Goal: Task Accomplishment & Management: Manage account settings

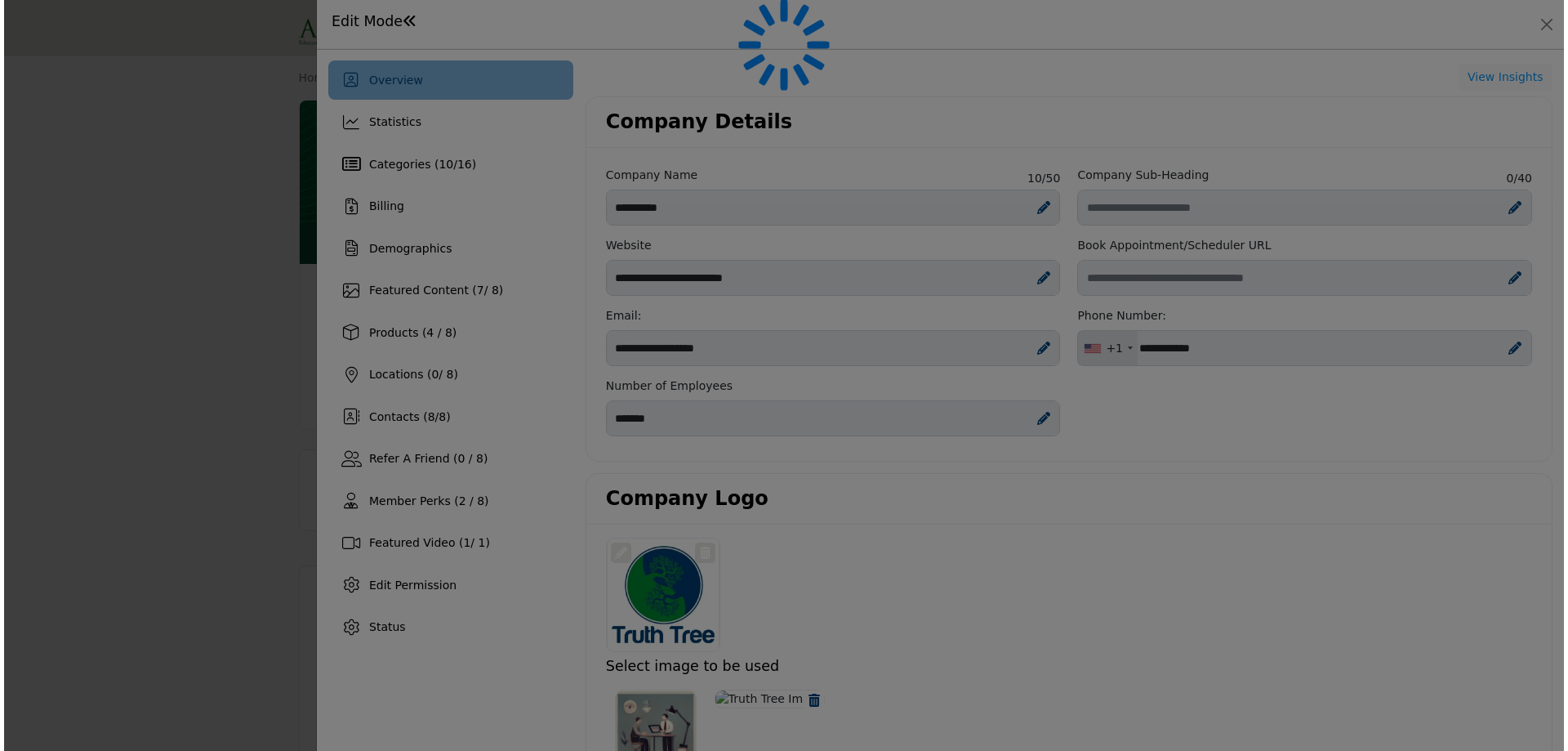
scroll to position [164, 0]
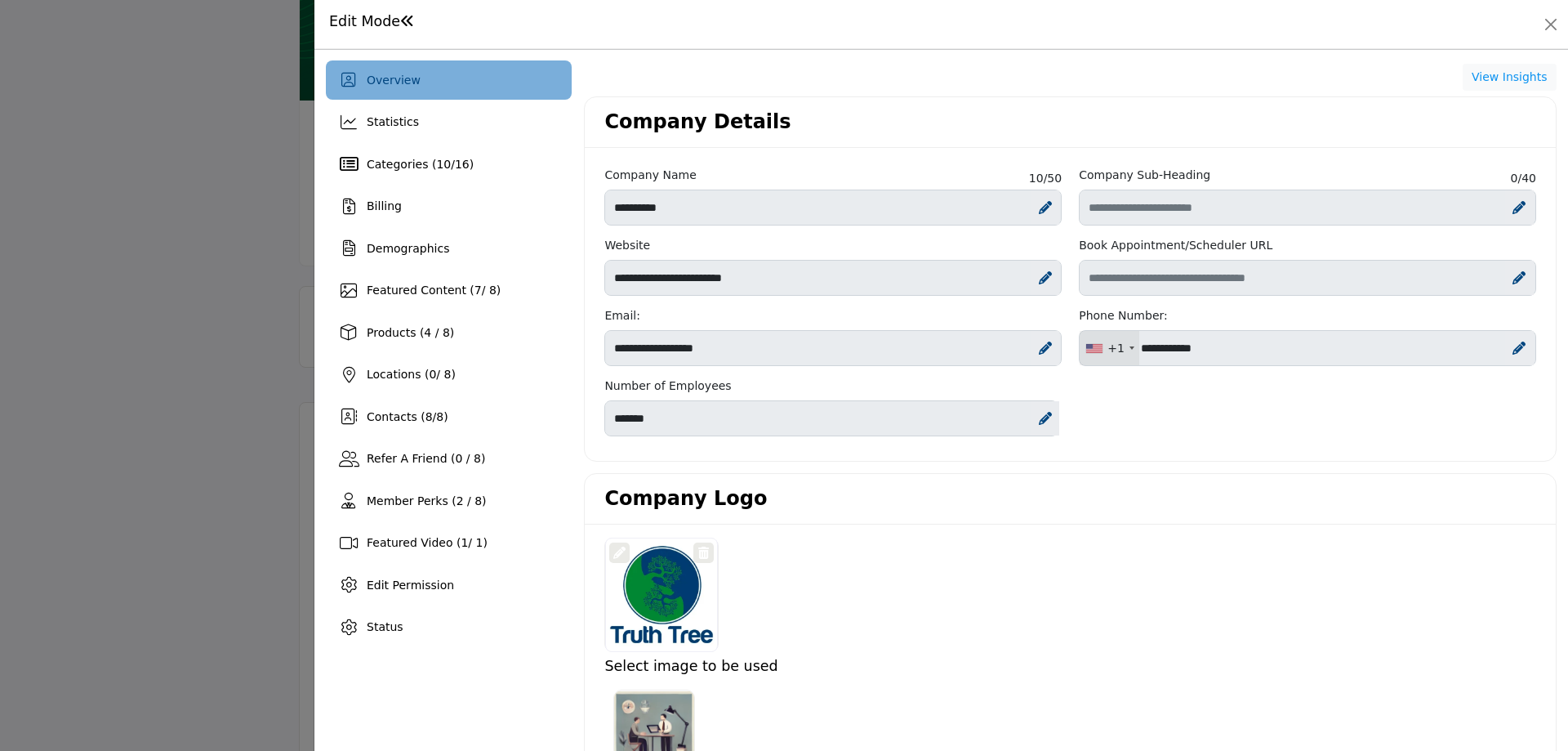
click at [429, 291] on span "Featured Content ( 7 / 8)" at bounding box center [434, 290] width 134 height 13
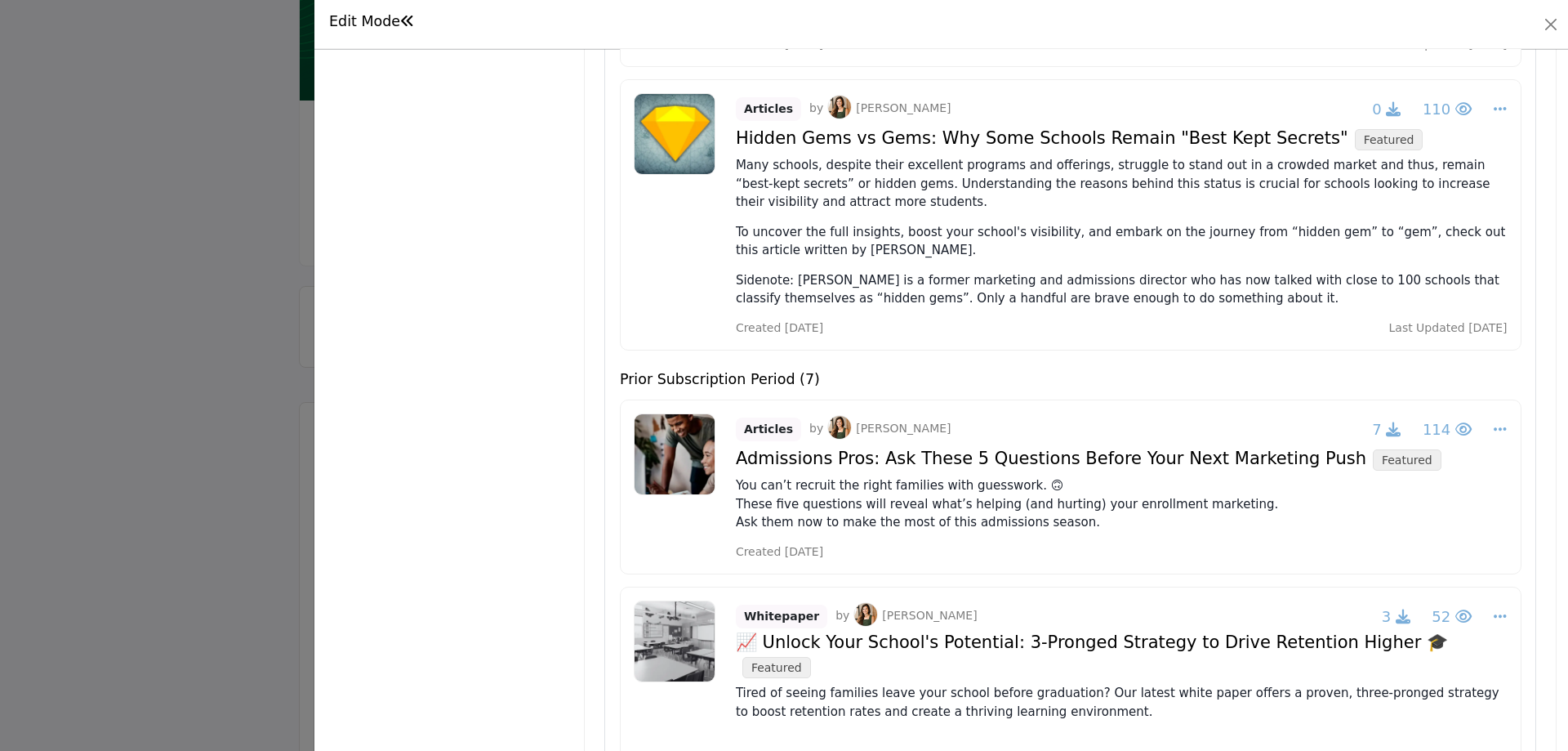
scroll to position [1353, 0]
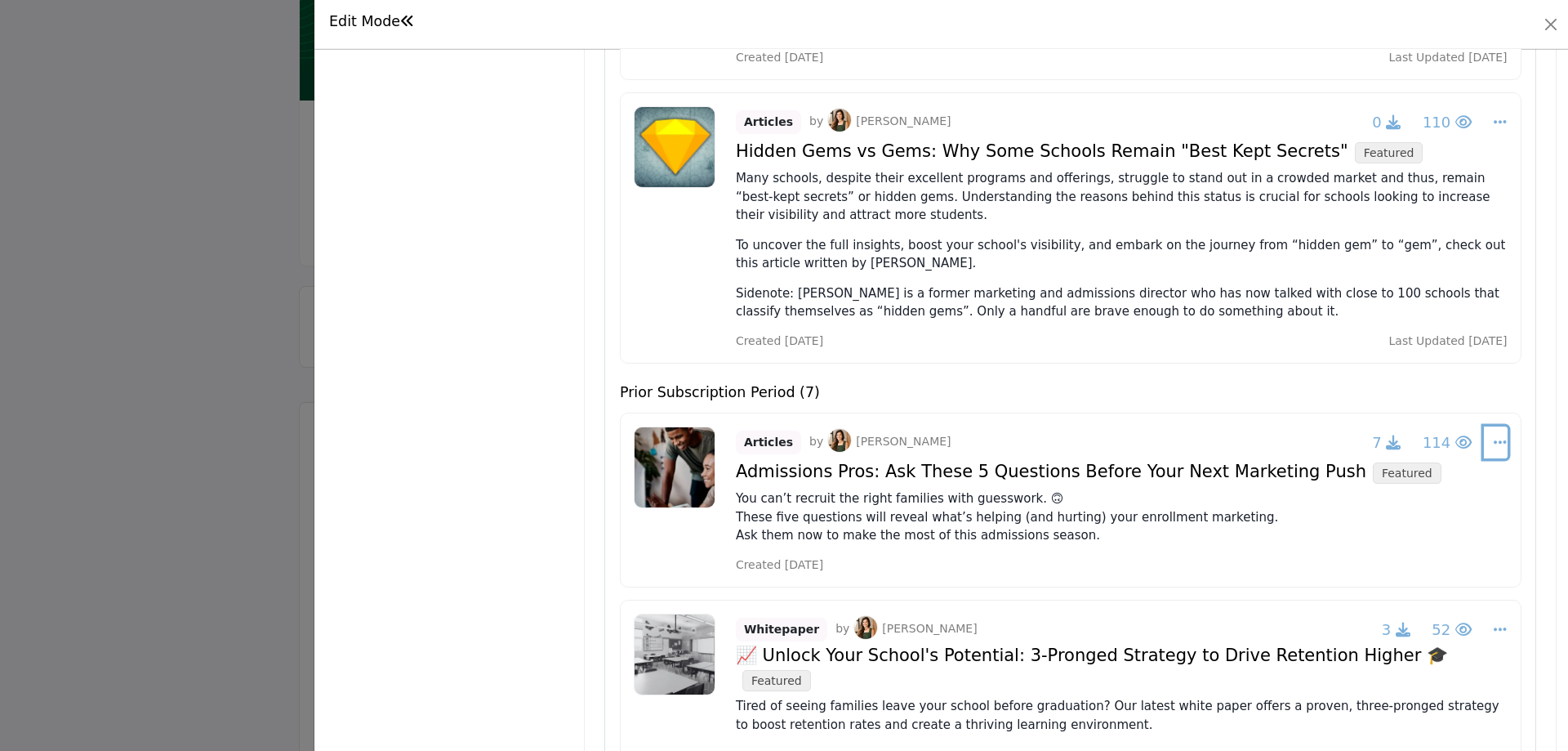
click at [1497, 435] on icon "Select Dropdown Options" at bounding box center [1500, 442] width 13 height 15
click at [1386, 506] on link "Edit" at bounding box center [1404, 521] width 159 height 29
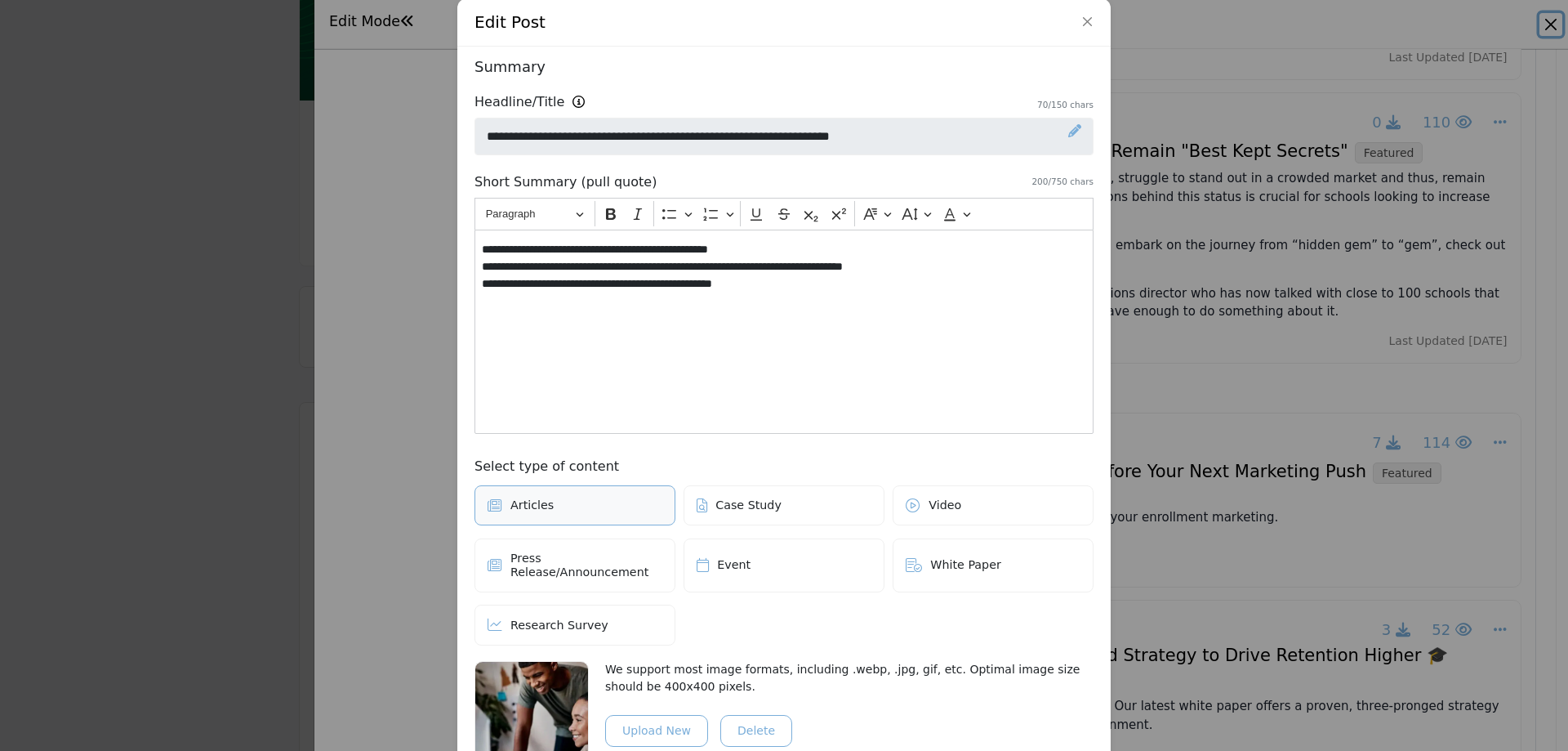
scroll to position [0, 0]
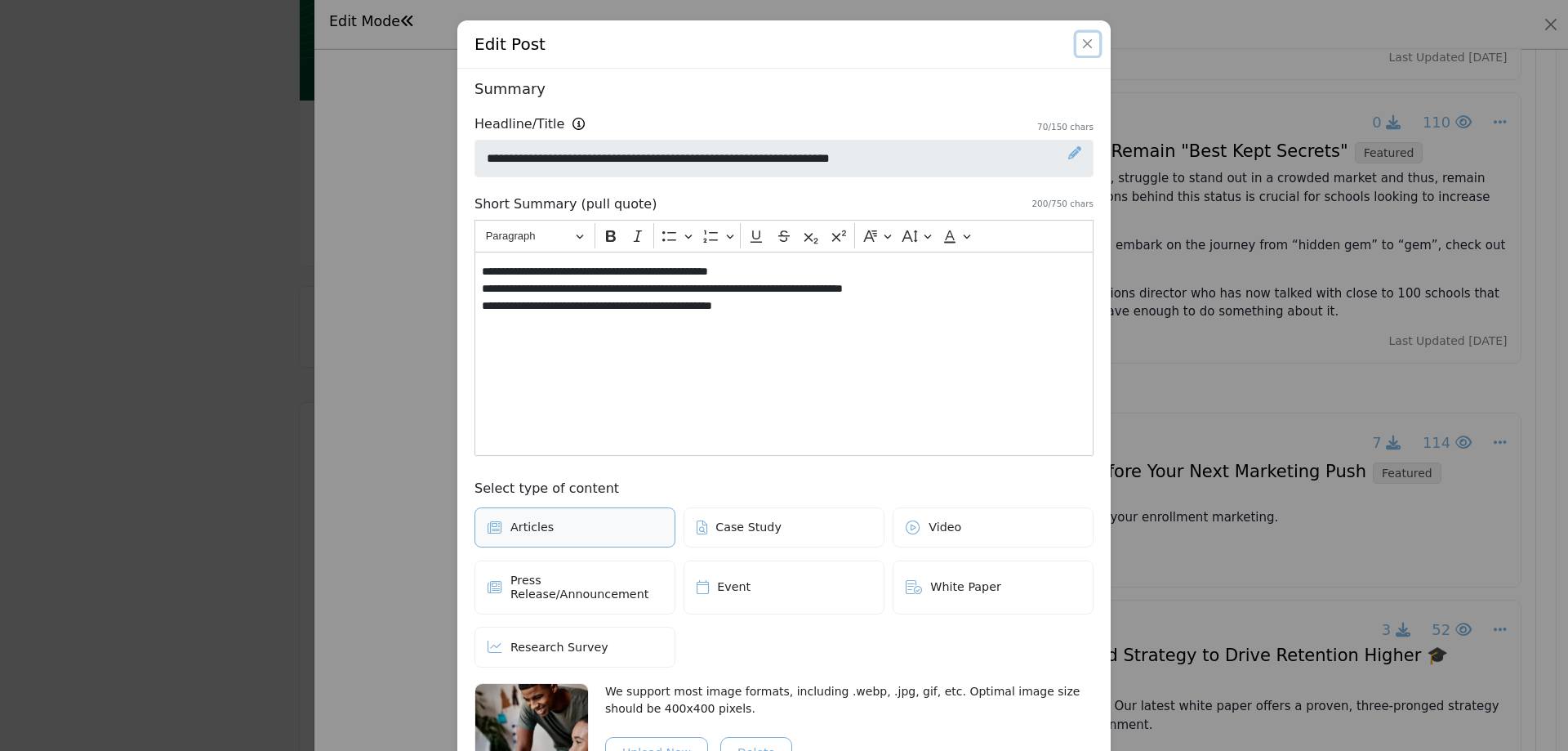
click at [1085, 48] on button "Close" at bounding box center [1088, 44] width 23 height 23
